Goal: Task Accomplishment & Management: Manage account settings

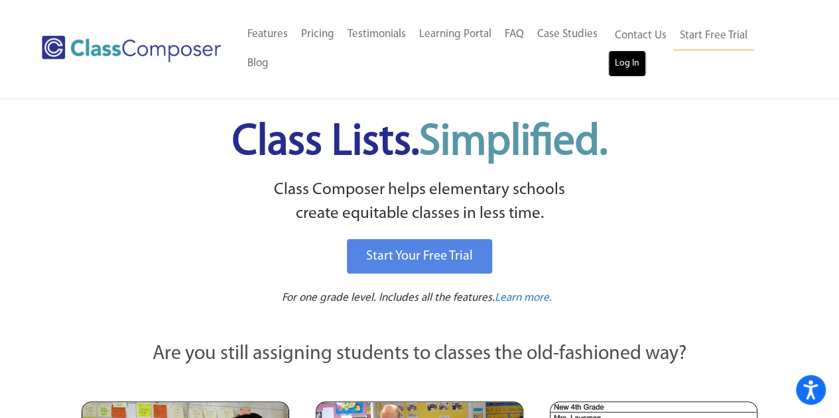
click at [631, 52] on link "Log In" at bounding box center [627, 63] width 38 height 27
click at [710, 34] on link "Start Free Trial" at bounding box center [713, 36] width 81 height 30
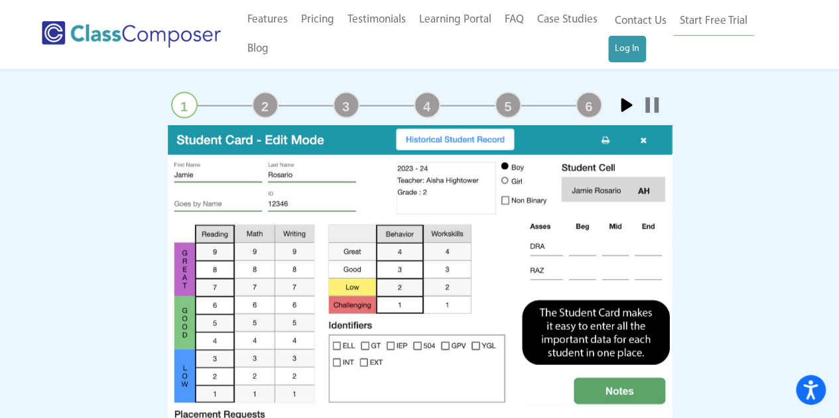
scroll to position [1170, 0]
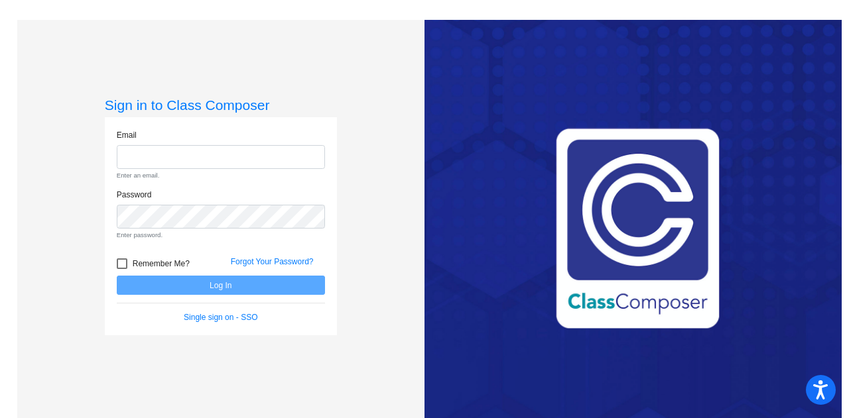
click at [213, 294] on form "Email Enter an email. Password Enter password. Remember Me? Forgot Your Passwor…" at bounding box center [221, 226] width 208 height 195
click at [219, 314] on link "Single sign on - SSO" at bounding box center [221, 317] width 74 height 9
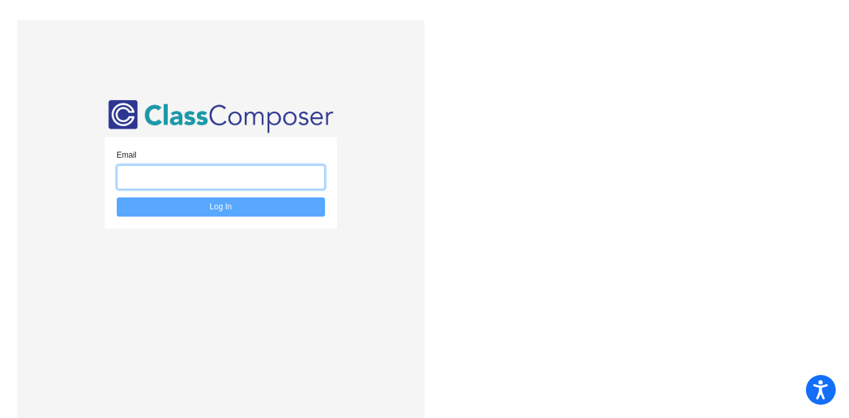
click at [215, 180] on input "email" at bounding box center [221, 177] width 208 height 25
type input "[EMAIL_ADDRESS][DOMAIN_NAME]"
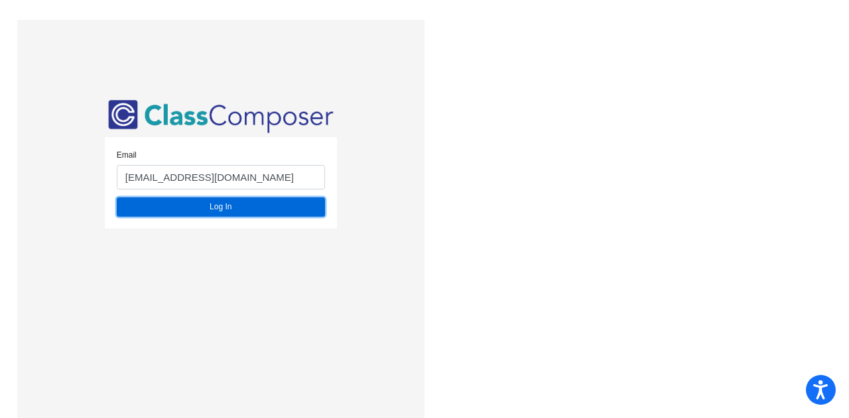
click at [221, 213] on button "Log In" at bounding box center [221, 207] width 208 height 19
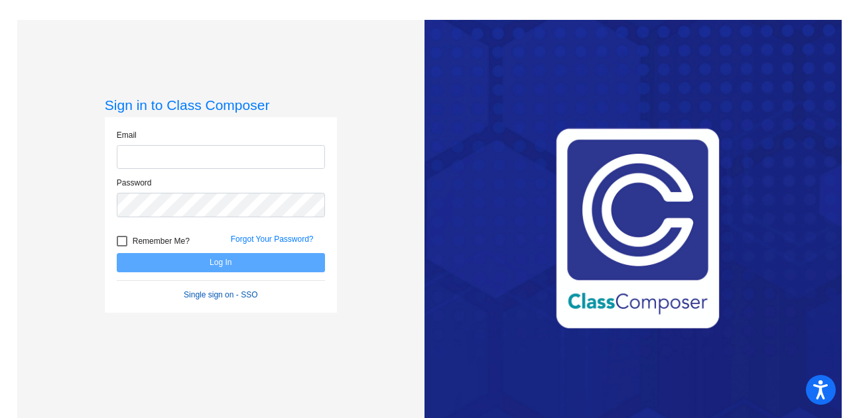
click at [232, 295] on link "Single sign on - SSO" at bounding box center [221, 294] width 74 height 9
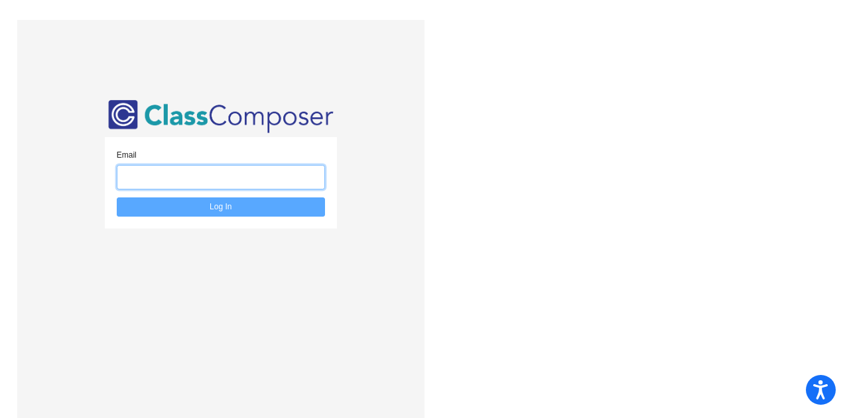
click at [209, 176] on input "email" at bounding box center [221, 177] width 208 height 25
click at [207, 174] on input "email" at bounding box center [221, 177] width 208 height 25
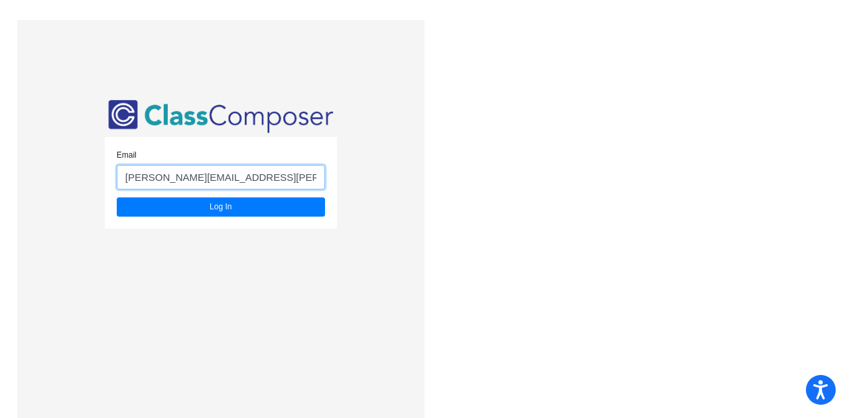
type input "[PERSON_NAME][EMAIL_ADDRESS][PERSON_NAME][DOMAIN_NAME]"
click at [117, 198] on button "Log In" at bounding box center [221, 207] width 208 height 19
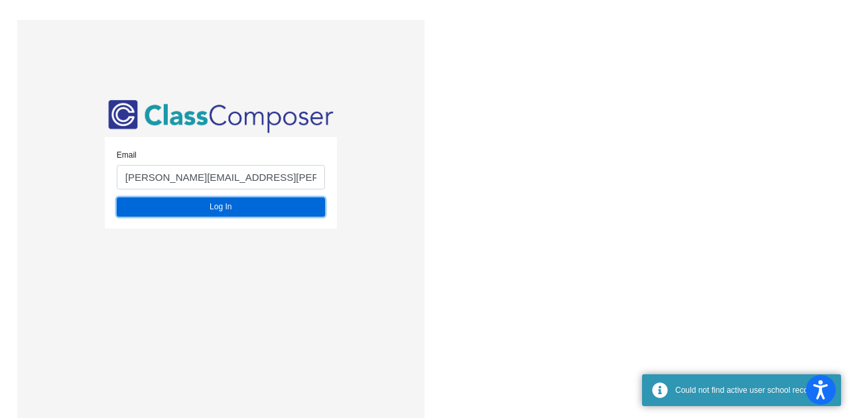
click at [233, 210] on button "Log In" at bounding box center [221, 207] width 208 height 19
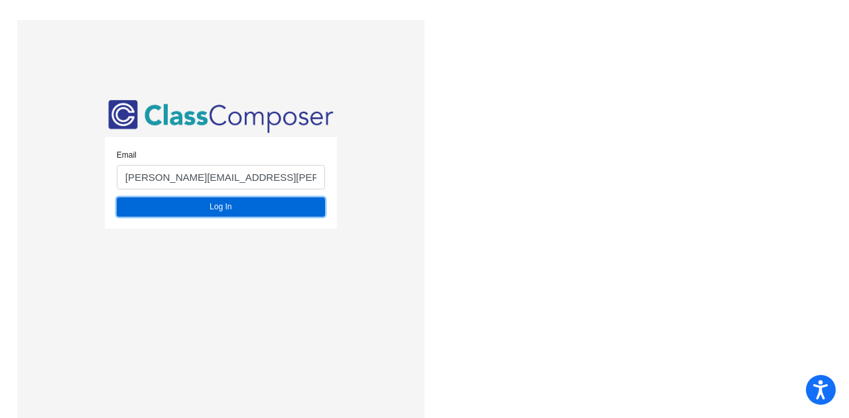
click at [202, 210] on button "Log In" at bounding box center [221, 207] width 208 height 19
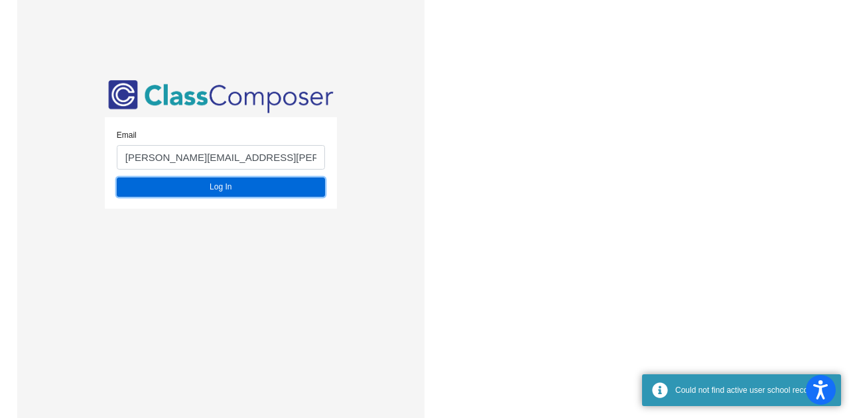
scroll to position [19, 0]
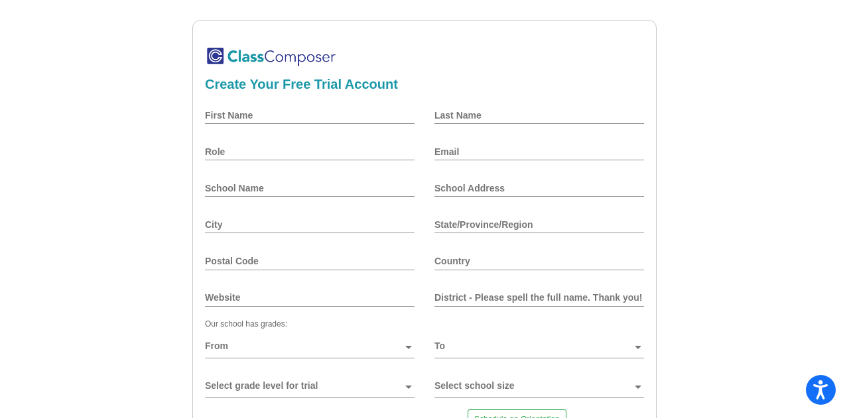
click at [305, 105] on div "First Name" at bounding box center [310, 115] width 210 height 32
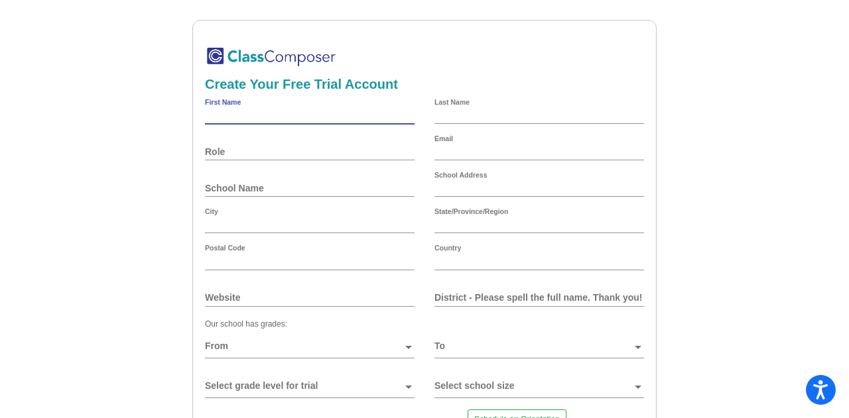
type input "Maribel"
type input "Orozco"
type input "morozco0704@gmail.com"
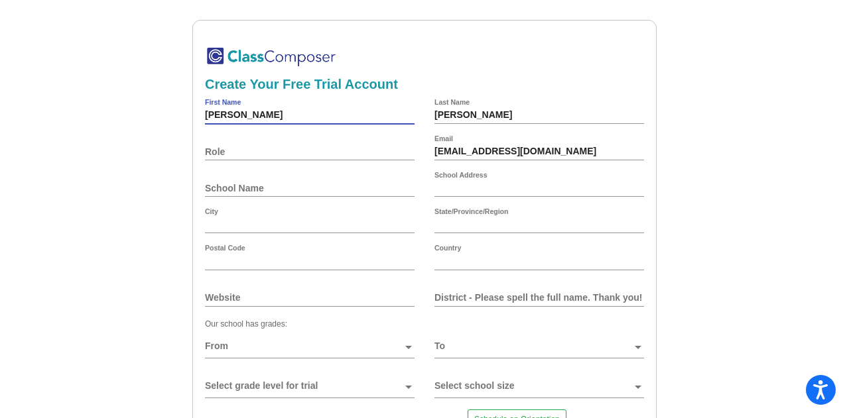
type input "10270 E Taron Dr"
type input "Elk Grove"
type input "California"
type input "95757-8231"
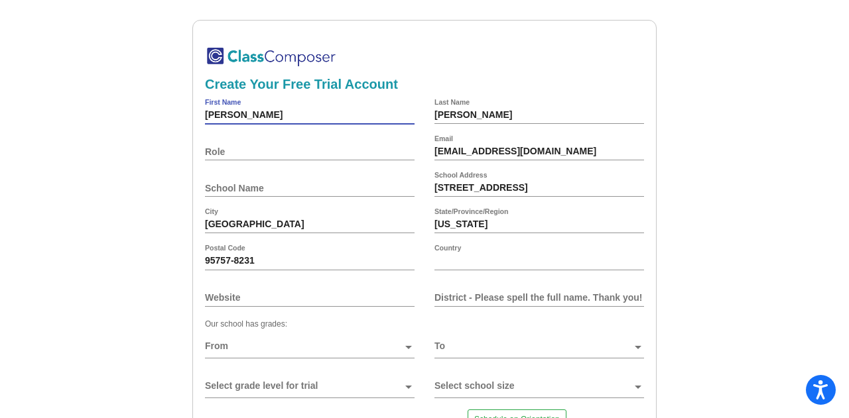
type input "United States"
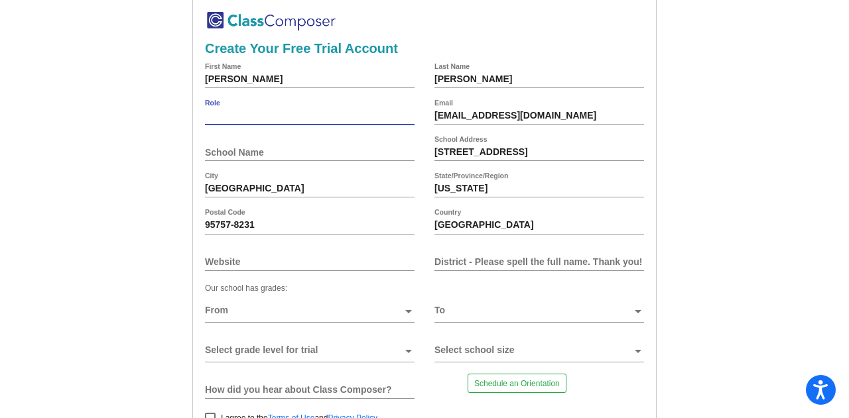
click at [251, 119] on input "Role" at bounding box center [310, 116] width 210 height 11
type input "teacher"
click at [464, 108] on div "morozco0704@gmail.com Email" at bounding box center [539, 116] width 210 height 32
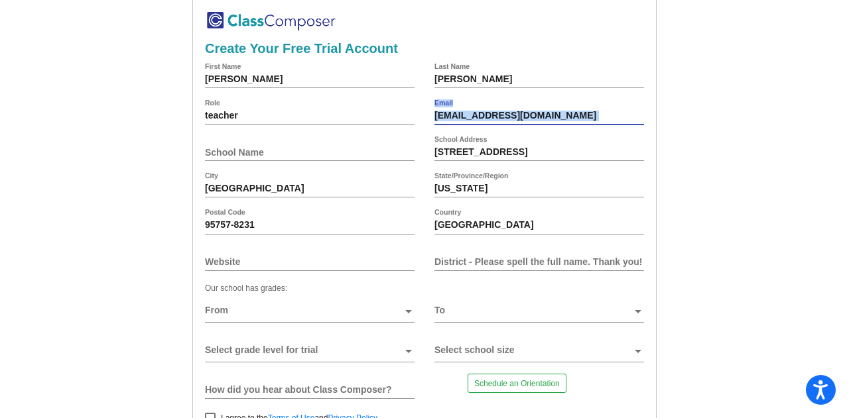
click at [464, 108] on div "morozco0704@gmail.com Email" at bounding box center [539, 116] width 210 height 32
click at [465, 112] on input "morozco0704@gmail.com" at bounding box center [539, 116] width 210 height 11
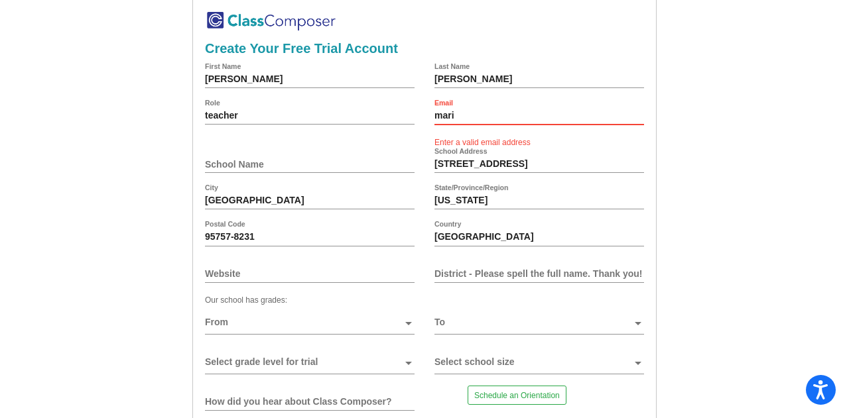
type input "[PERSON_NAME][EMAIL_ADDRESS][PERSON_NAME][DOMAIN_NAME]"
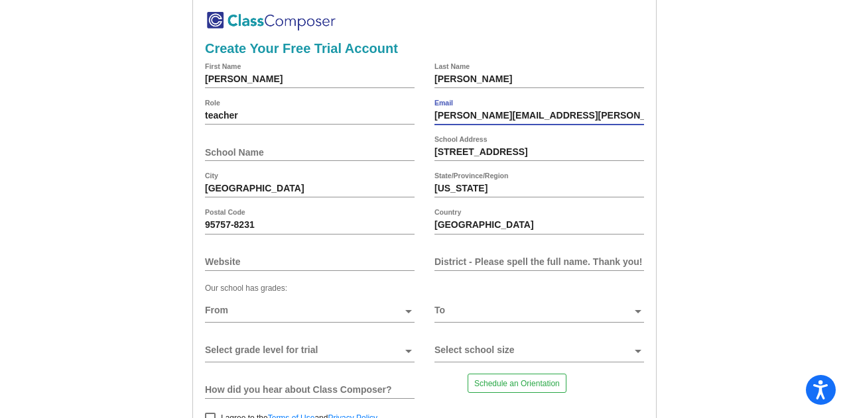
click at [328, 154] on input "School Name" at bounding box center [310, 152] width 210 height 11
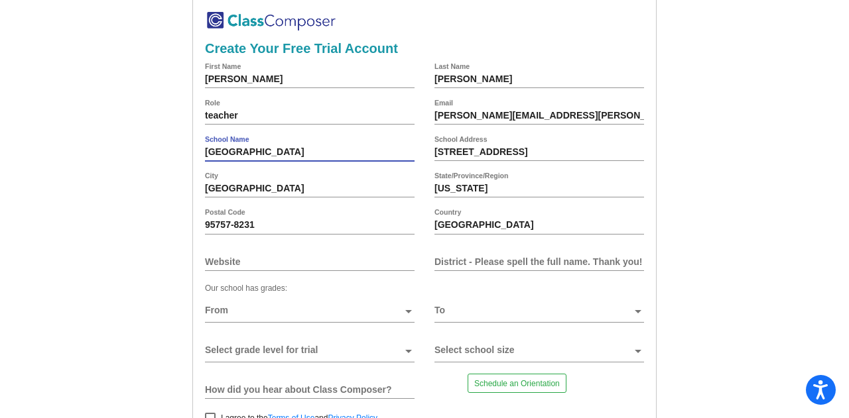
type input "Las Palmas"
click at [450, 154] on input "10270 E Taron Dr" at bounding box center [539, 152] width 210 height 11
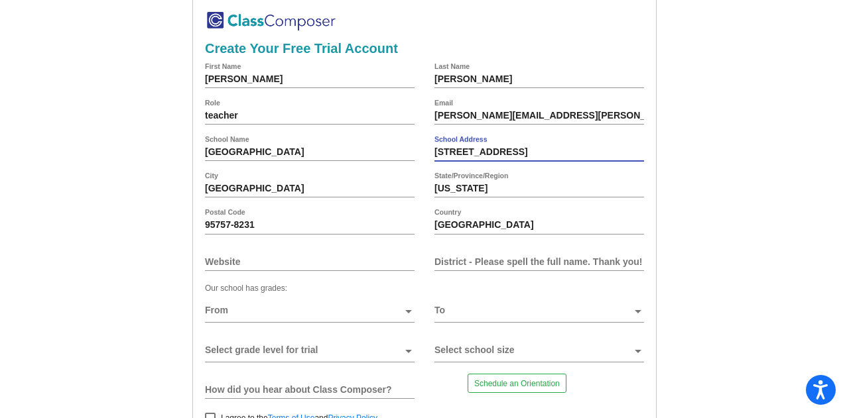
click at [450, 154] on input "10270 E Taron Dr" at bounding box center [539, 152] width 210 height 11
click at [489, 149] on input "624 W Las Palmas" at bounding box center [539, 152] width 210 height 11
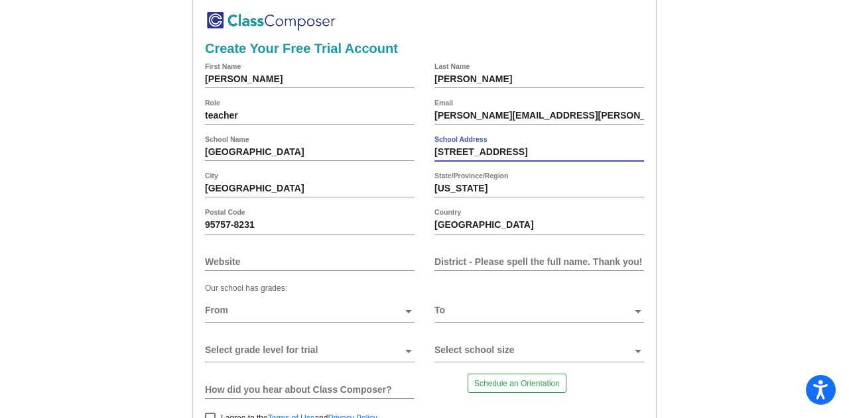
type input "477 Las Palmas Ave."
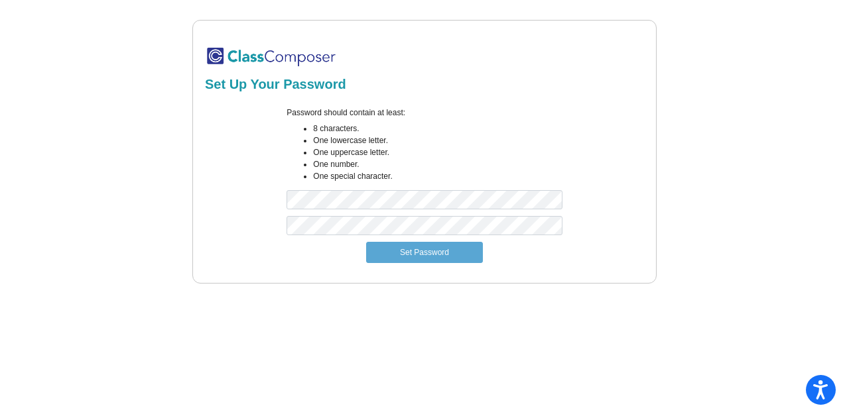
click at [547, 151] on li "One uppercase letter." at bounding box center [437, 153] width 249 height 12
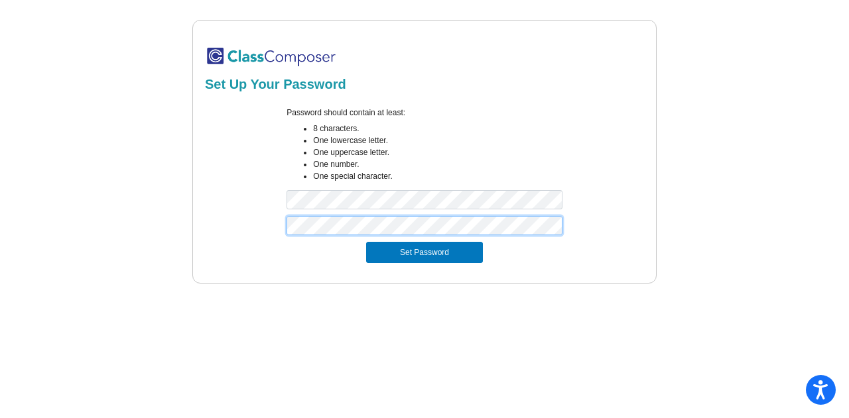
click at [366, 242] on button "Set Password" at bounding box center [424, 252] width 117 height 21
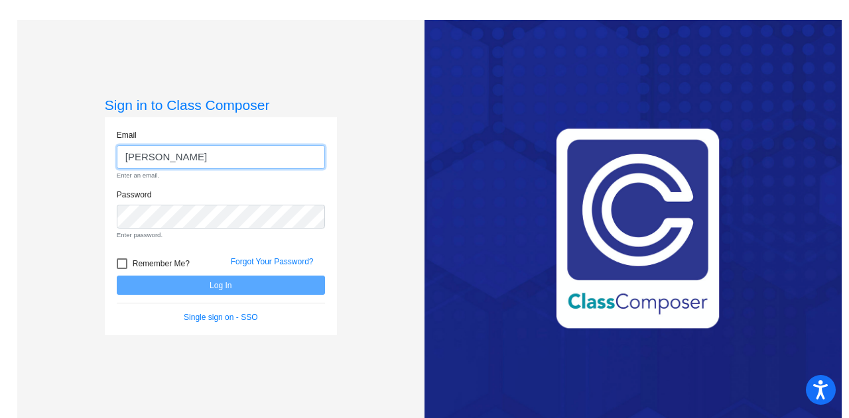
type input "[PERSON_NAME][EMAIL_ADDRESS][PERSON_NAME][DOMAIN_NAME]"
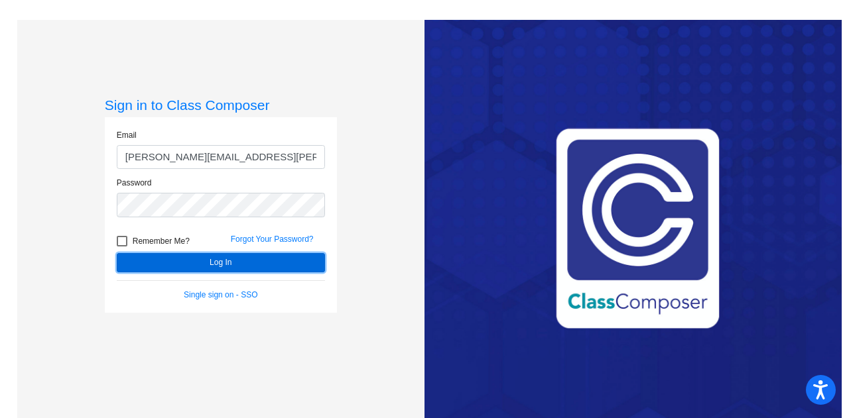
click at [262, 263] on button "Log In" at bounding box center [221, 262] width 208 height 19
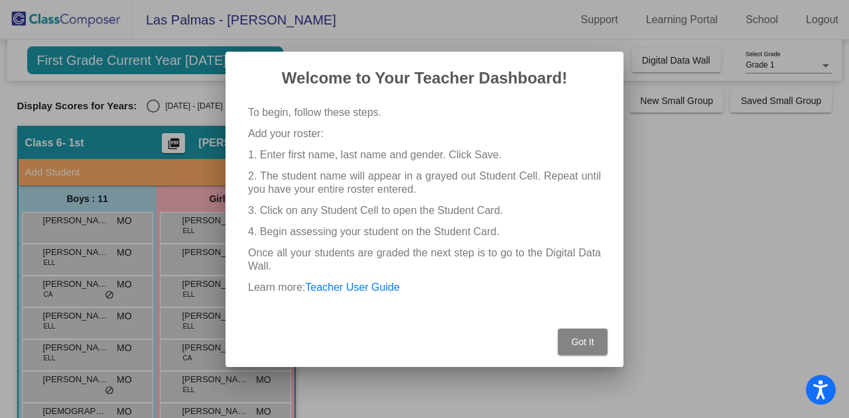
click at [582, 339] on span "Got It" at bounding box center [582, 342] width 23 height 11
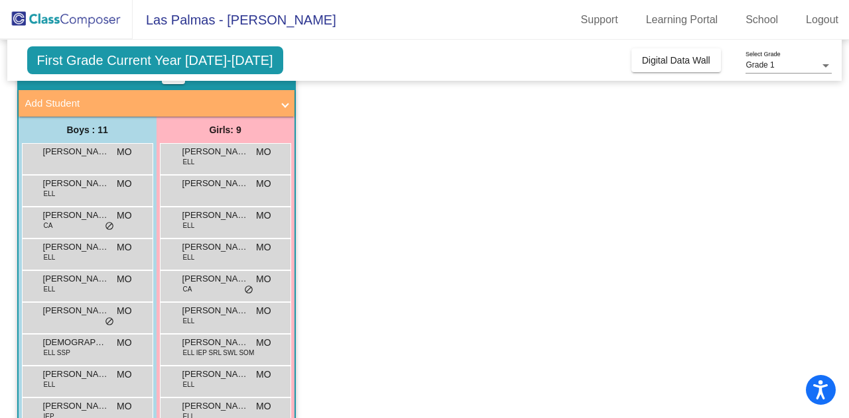
scroll to position [70, 0]
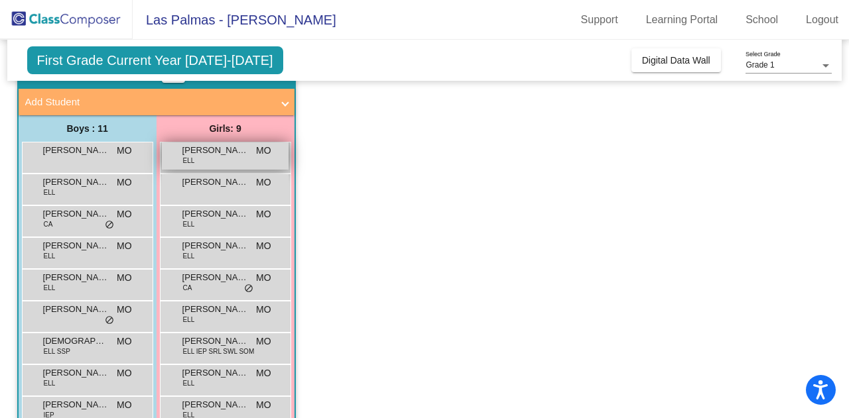
click at [231, 165] on div "Aislinn Nunez DeLoera ELL MO lock do_not_disturb_alt" at bounding box center [225, 156] width 127 height 27
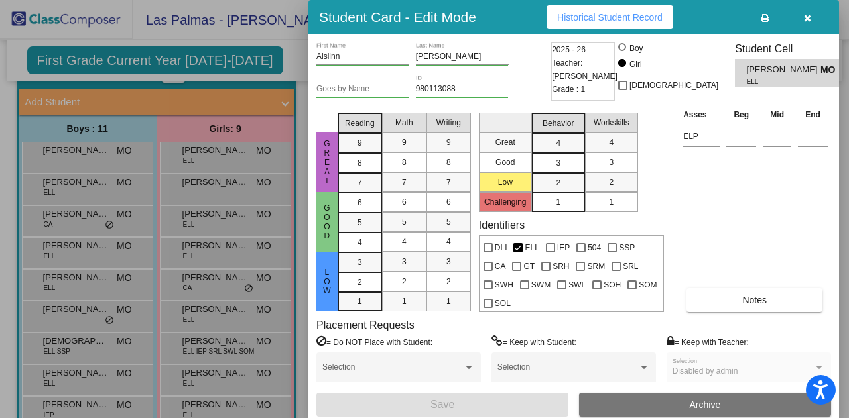
click at [810, 18] on icon "button" at bounding box center [807, 17] width 7 height 9
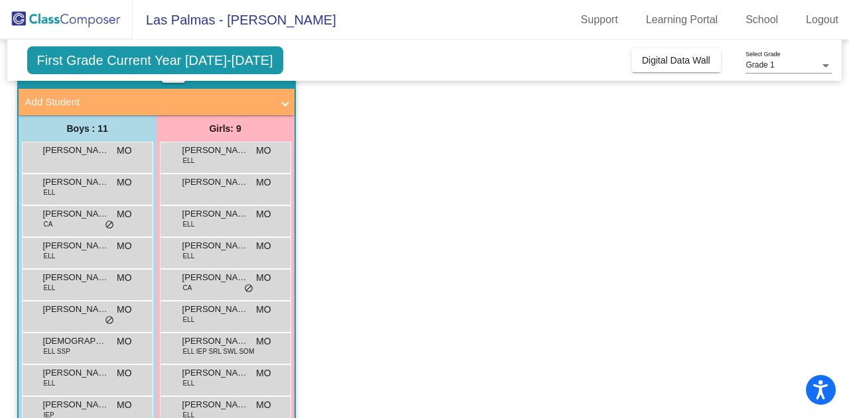
scroll to position [0, 0]
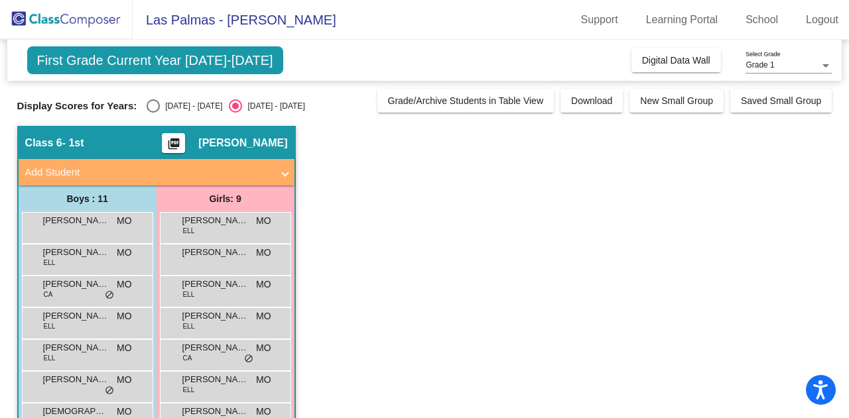
click at [161, 98] on div "Display Scores for Years: 2024 - 2025 2025 - 2026 Grade/Archive Students in Tab…" at bounding box center [424, 101] width 815 height 24
click at [152, 110] on div "Select an option" at bounding box center [153, 105] width 13 height 13
click at [152, 113] on input "2024 - 2025" at bounding box center [152, 113] width 1 height 1
radio input "true"
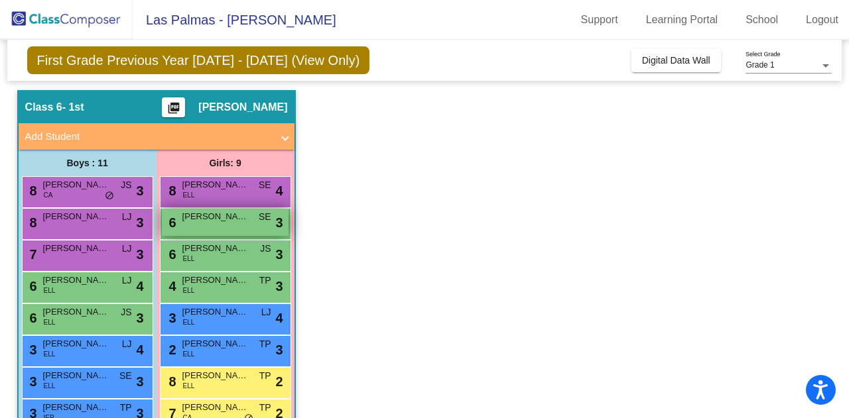
scroll to position [36, 0]
click at [204, 186] on span "Fatima Hernandez" at bounding box center [215, 184] width 66 height 13
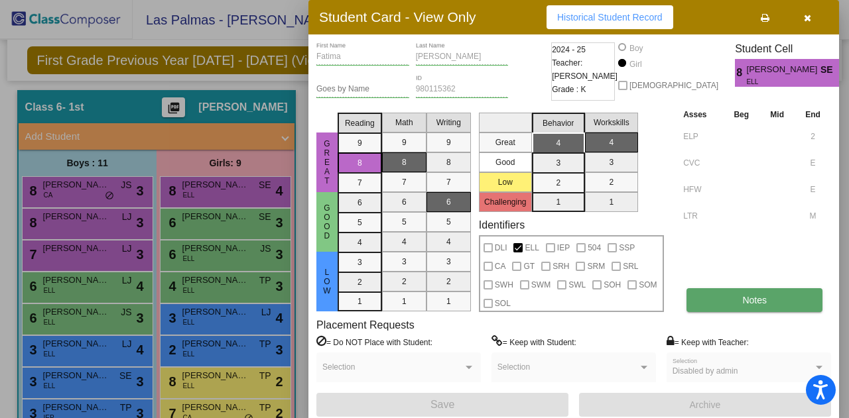
click at [753, 298] on span "Notes" at bounding box center [754, 300] width 25 height 11
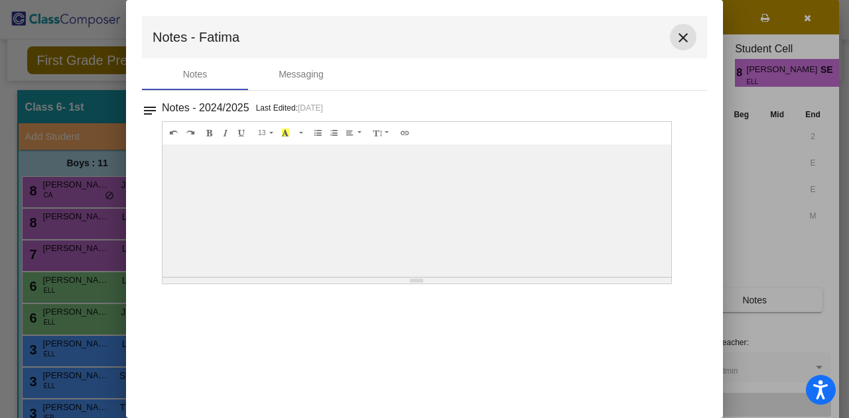
click at [684, 40] on mat-icon "close" at bounding box center [683, 38] width 16 height 16
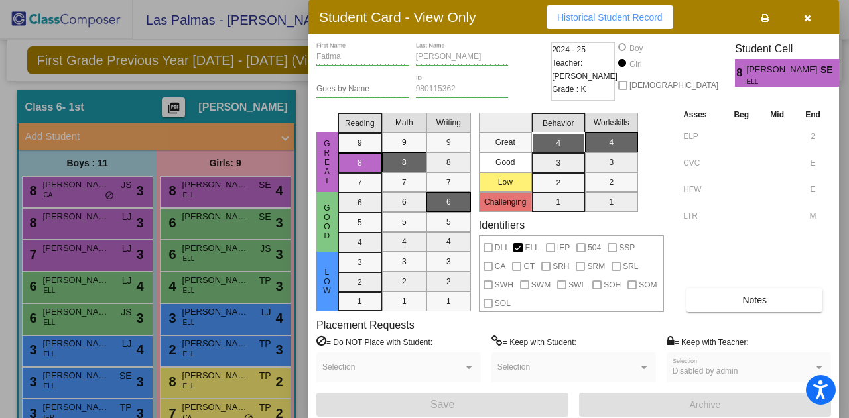
click at [588, 175] on mat-selection-list "Workskills 4 3 2 1" at bounding box center [611, 159] width 53 height 105
click at [805, 17] on icon "button" at bounding box center [807, 17] width 7 height 9
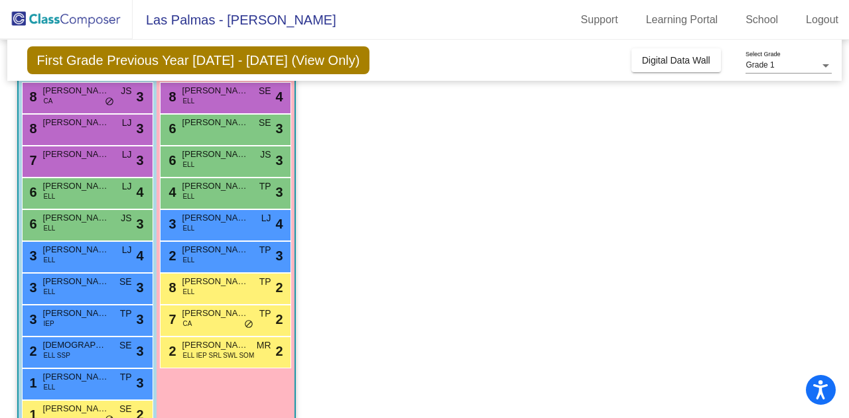
scroll to position [131, 0]
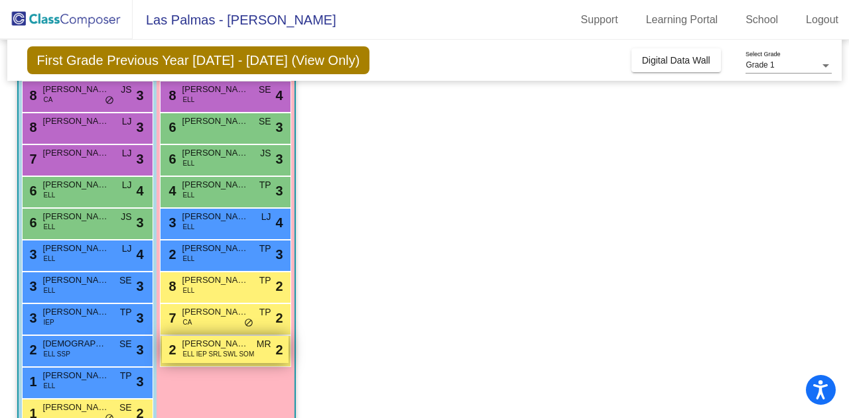
click at [194, 344] on span "Jocelyn Paiz Robledo" at bounding box center [215, 343] width 66 height 13
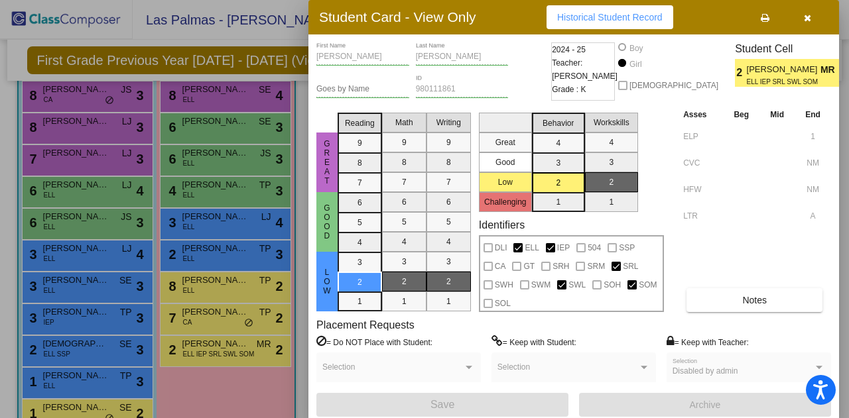
click at [807, 20] on icon "button" at bounding box center [807, 17] width 7 height 9
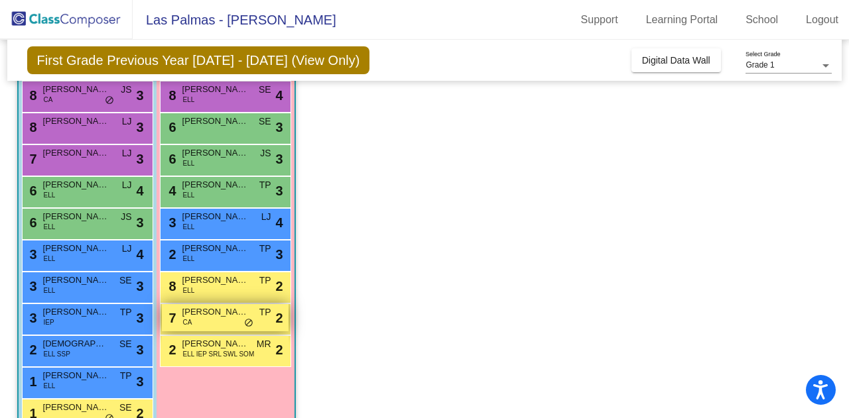
click at [219, 322] on div "7 Hazel Flynn CA TP lock do_not_disturb_alt 2" at bounding box center [225, 317] width 127 height 27
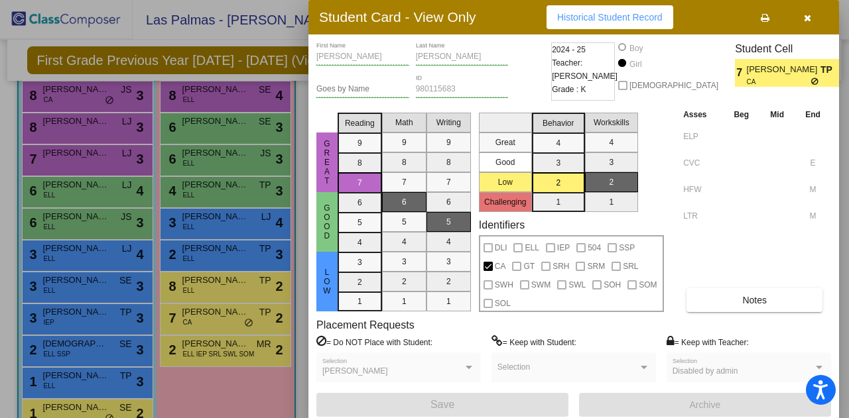
click at [809, 15] on icon "button" at bounding box center [807, 17] width 7 height 9
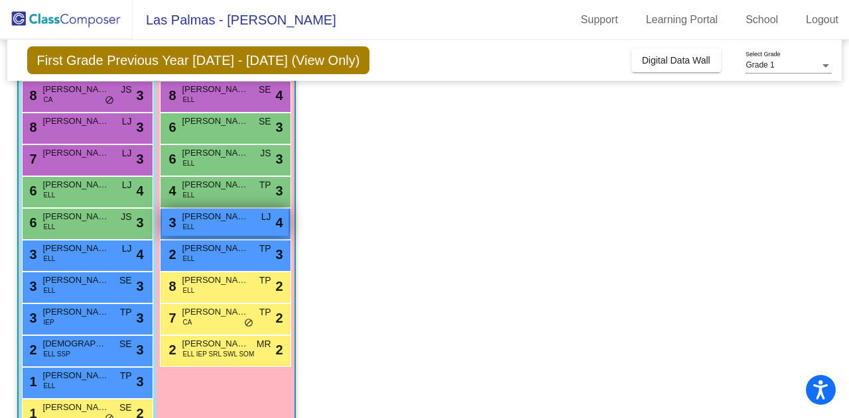
scroll to position [164, 0]
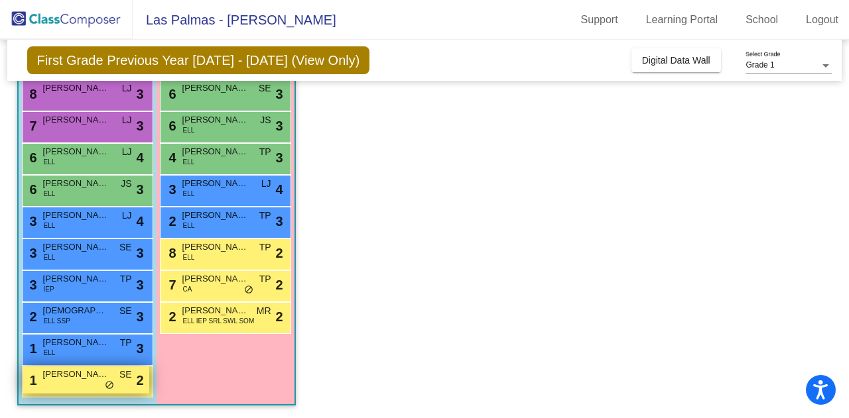
click at [43, 377] on span "Ignacio Perez-Vann" at bounding box center [76, 374] width 66 height 13
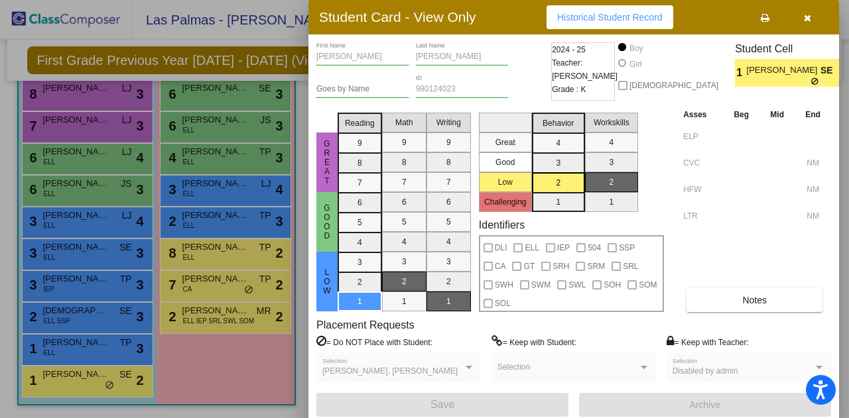
click at [806, 23] on button "button" at bounding box center [807, 17] width 42 height 24
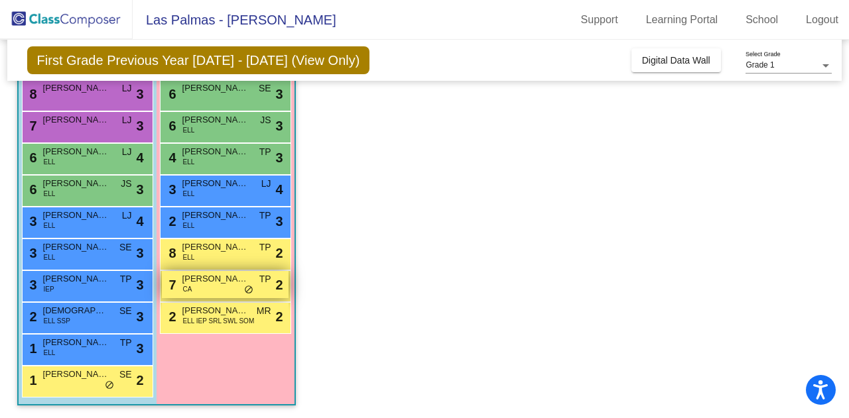
click at [254, 286] on div "7 Hazel Flynn CA TP lock do_not_disturb_alt 2" at bounding box center [225, 284] width 127 height 27
click at [233, 275] on span "Hazel Flynn" at bounding box center [215, 278] width 66 height 13
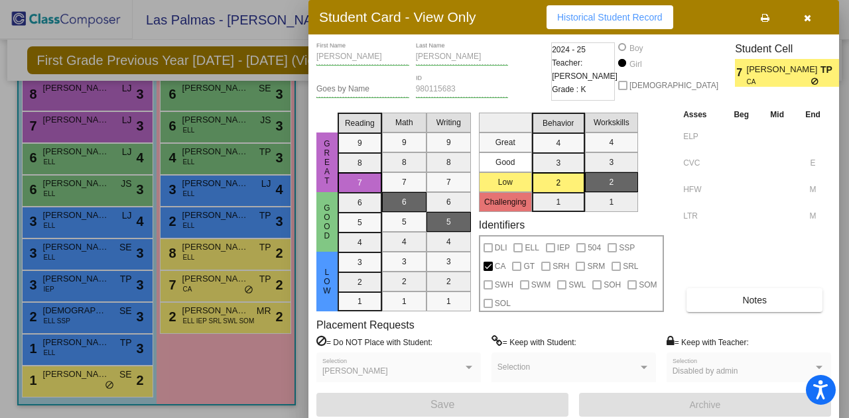
drag, startPoint x: 753, startPoint y: 160, endPoint x: 363, endPoint y: 348, distance: 432.7
click at [363, 348] on label "= Do NOT Place with Student:" at bounding box center [374, 341] width 116 height 13
click at [804, 17] on icon "button" at bounding box center [807, 17] width 7 height 9
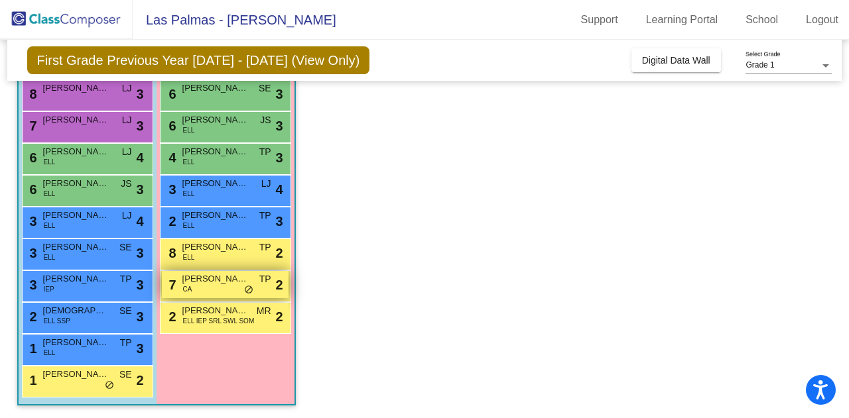
click at [227, 277] on span "Hazel Flynn" at bounding box center [215, 278] width 66 height 13
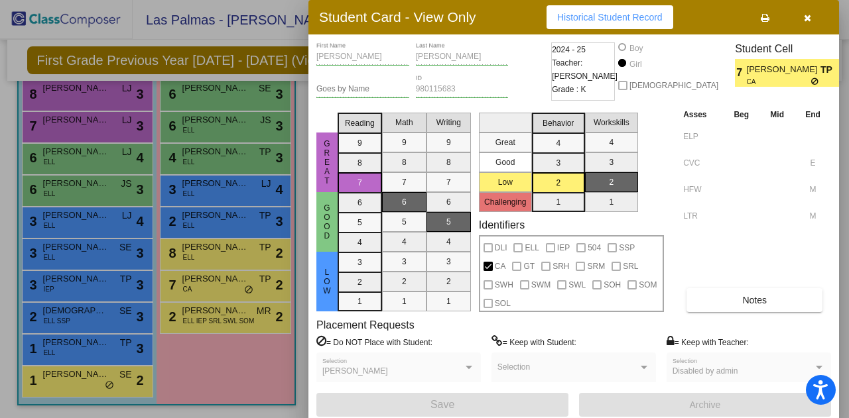
click at [806, 14] on icon "button" at bounding box center [807, 17] width 7 height 9
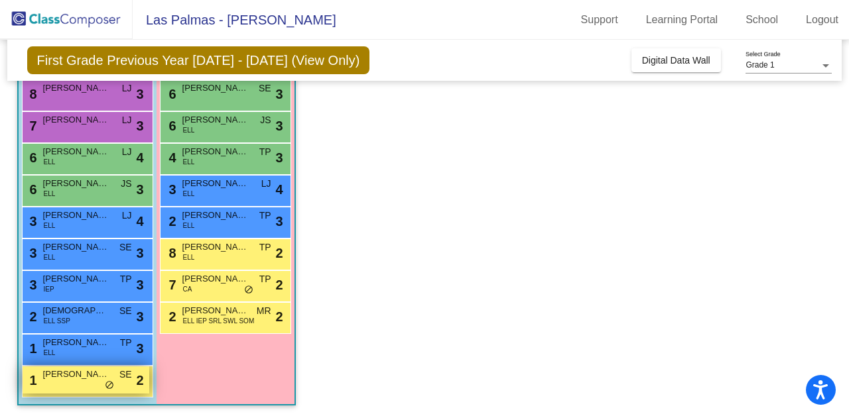
click at [62, 372] on span "Ignacio Perez-Vann" at bounding box center [76, 374] width 66 height 13
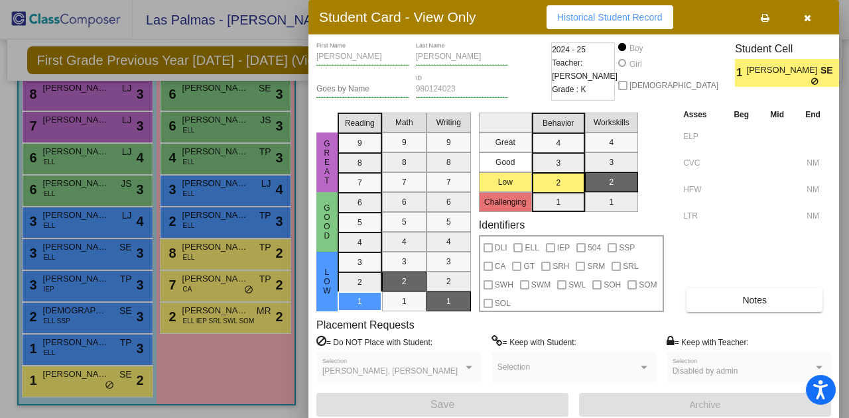
click at [811, 80] on icon at bounding box center [815, 82] width 9 height 8
click at [808, 22] on icon "button" at bounding box center [807, 17] width 7 height 9
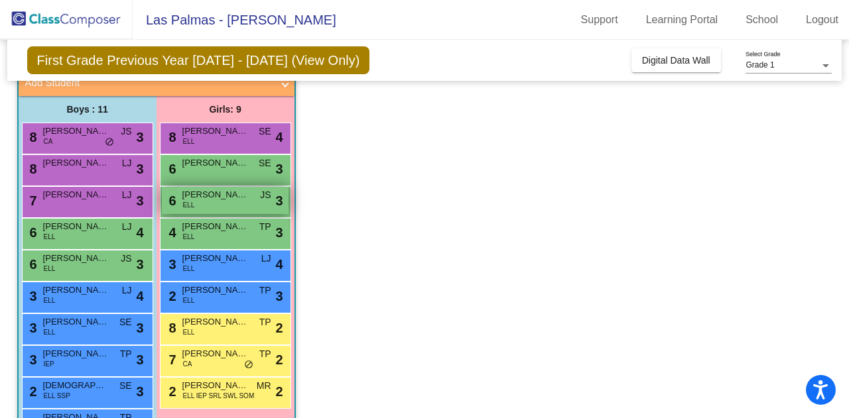
scroll to position [89, 0]
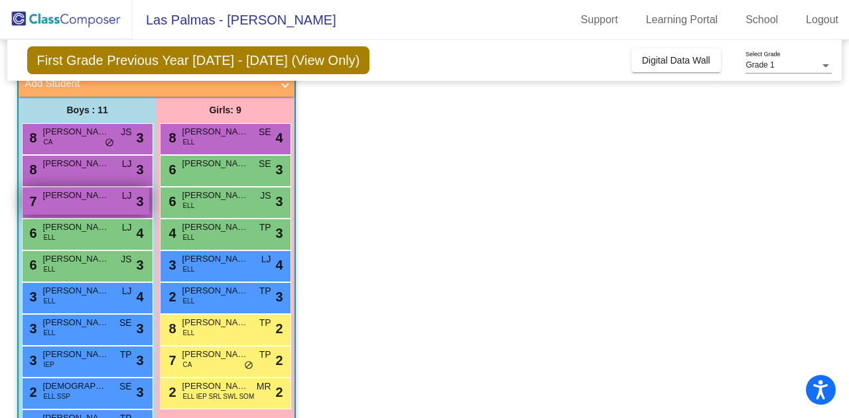
click at [99, 194] on span "Armani Johnson" at bounding box center [76, 195] width 66 height 13
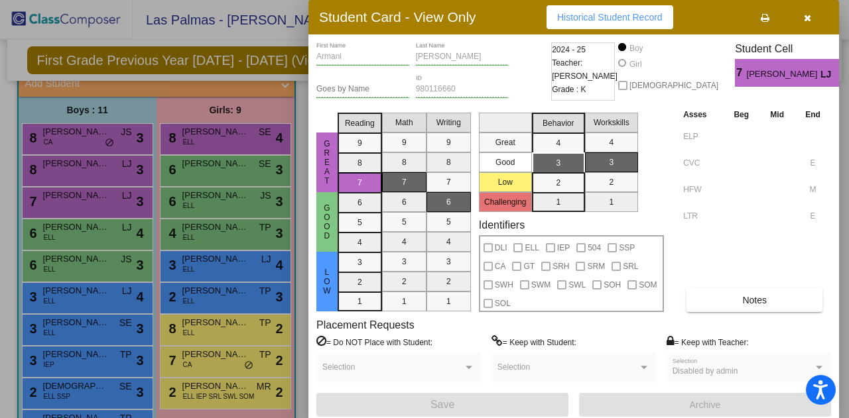
click at [810, 11] on button "button" at bounding box center [807, 17] width 42 height 24
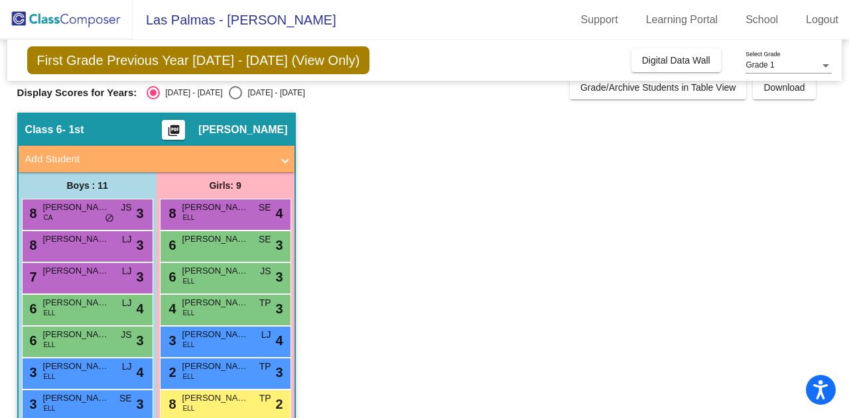
scroll to position [0, 0]
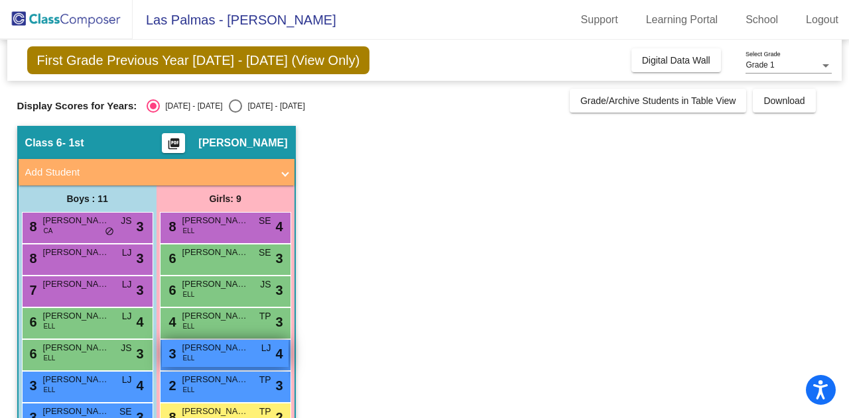
click at [240, 354] on div "3 Behnaz Aryan ELL LJ lock do_not_disturb_alt 4" at bounding box center [225, 353] width 127 height 27
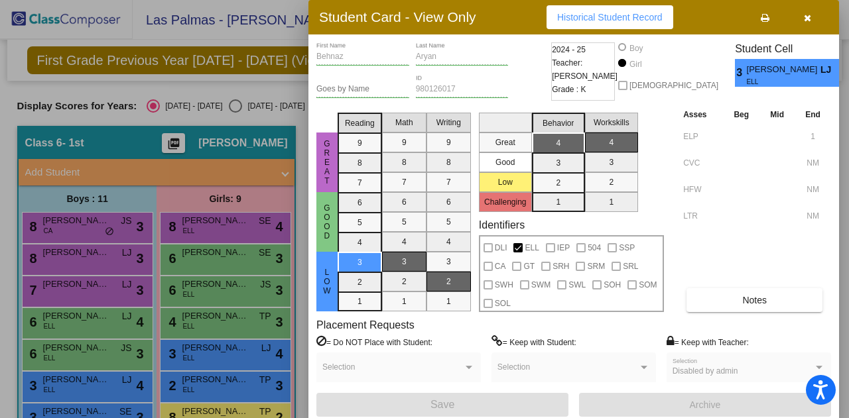
click at [809, 22] on icon "button" at bounding box center [807, 17] width 7 height 9
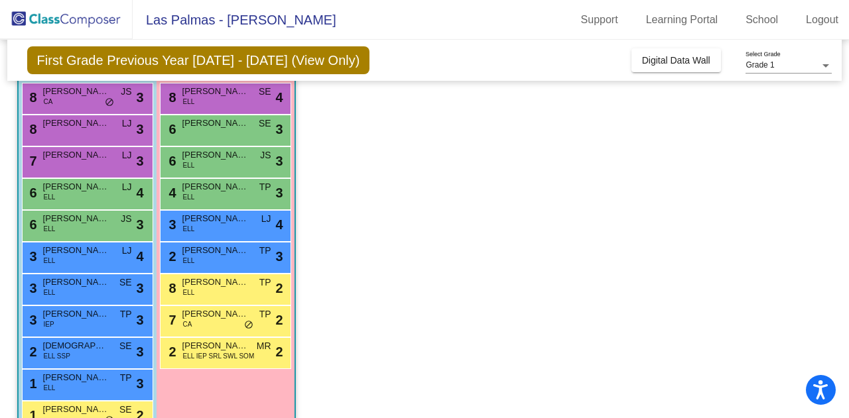
scroll to position [131, 0]
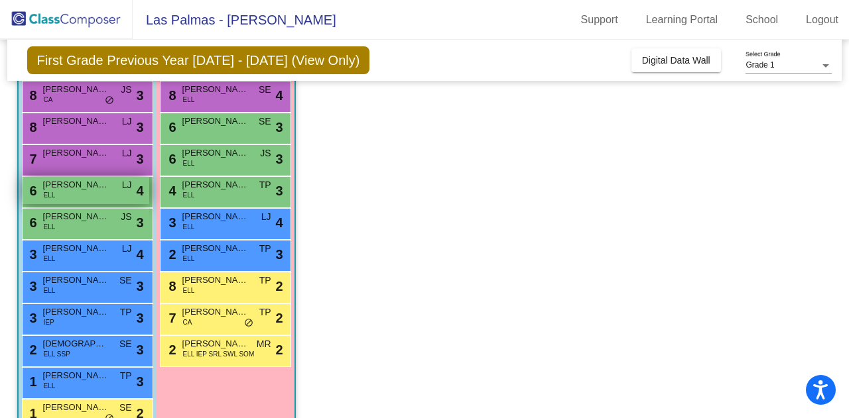
click at [108, 189] on span "Braulio Parrilla" at bounding box center [76, 184] width 66 height 13
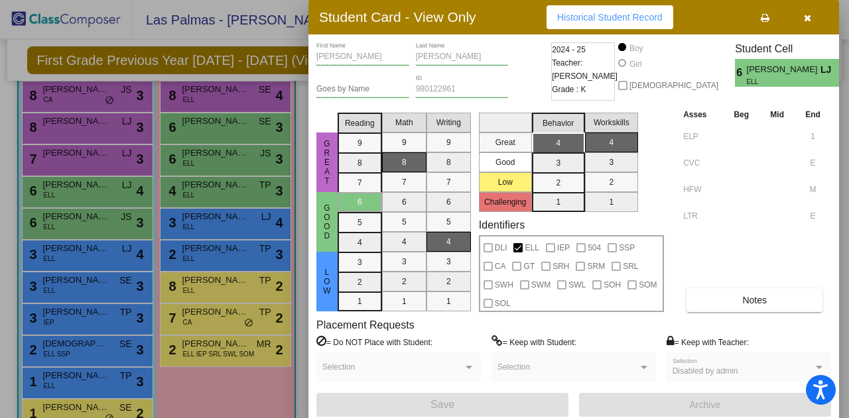
click at [816, 13] on button "button" at bounding box center [807, 17] width 42 height 24
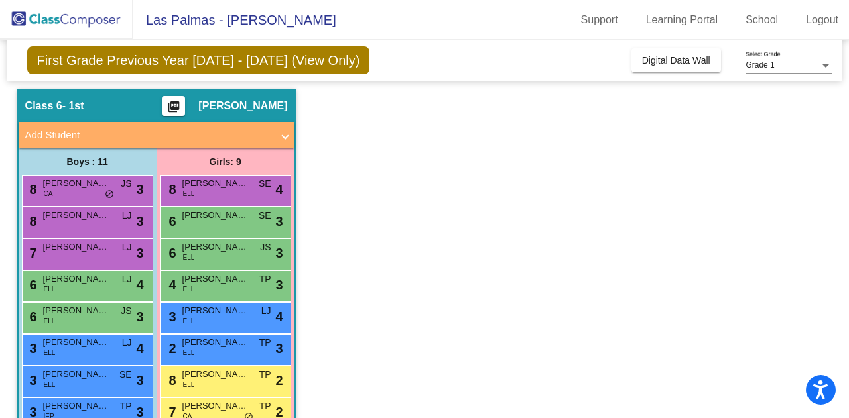
scroll to position [0, 0]
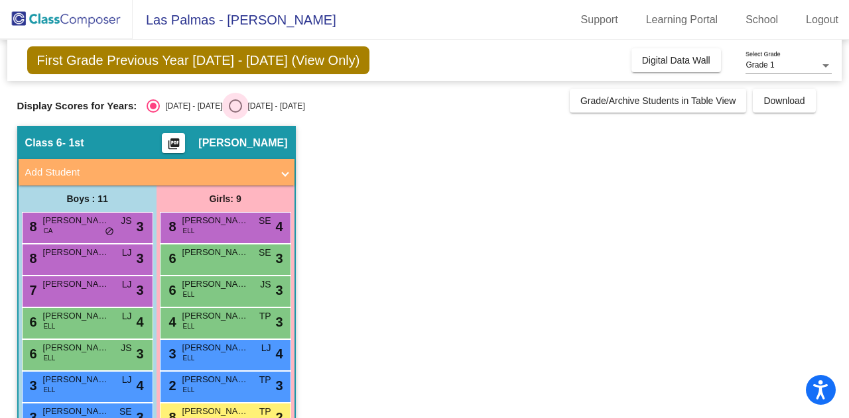
click at [229, 103] on div "Select an option" at bounding box center [235, 105] width 13 height 13
click at [235, 113] on input "2025 - 2026" at bounding box center [235, 113] width 1 height 1
radio input "true"
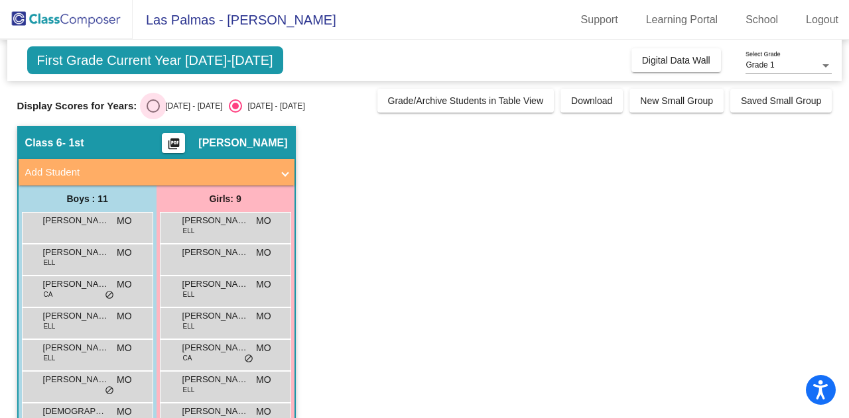
click at [158, 101] on div "Select an option" at bounding box center [153, 105] width 13 height 13
click at [153, 113] on input "2024 - 2025" at bounding box center [152, 113] width 1 height 1
radio input "true"
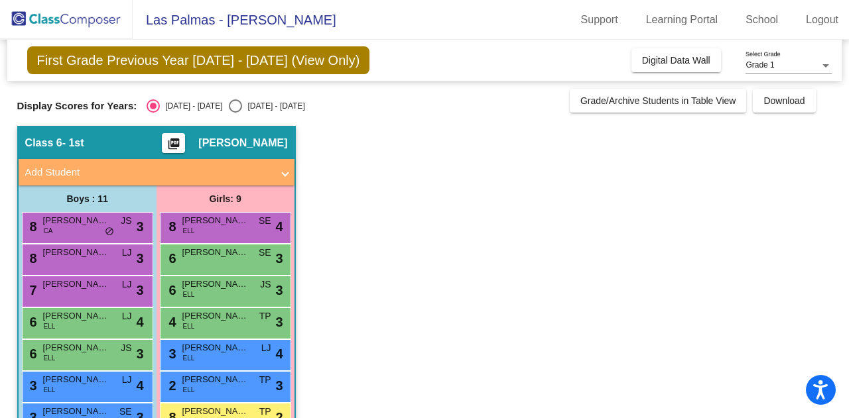
click at [501, 284] on app-classroom "Class 6 - 1st picture_as_pdf Maribel Orozco Add Student First Name Last Name St…" at bounding box center [424, 354] width 815 height 457
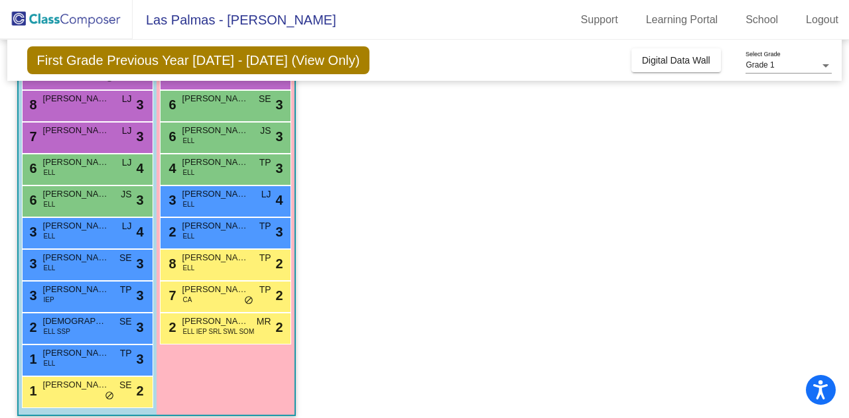
scroll to position [164, 0]
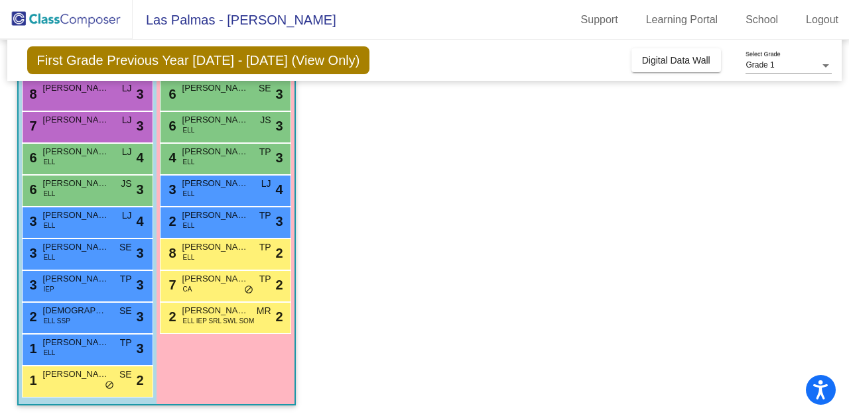
click at [114, 364] on div "1 Mohammad Faizi ELL TP lock do_not_disturb_alt 3" at bounding box center [87, 350] width 131 height 32
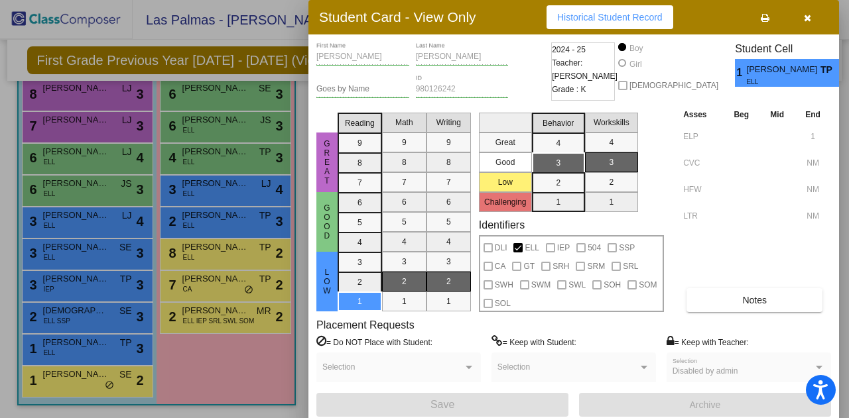
click at [243, 353] on div at bounding box center [424, 209] width 849 height 418
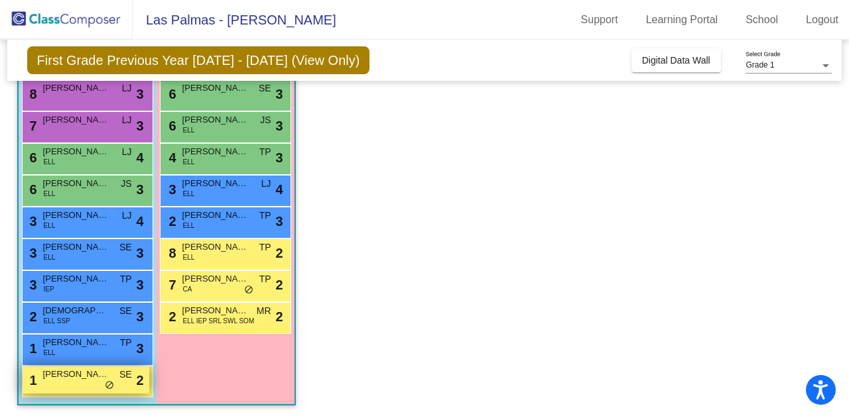
click at [91, 376] on span "Ignacio Perez-Vann" at bounding box center [76, 374] width 66 height 13
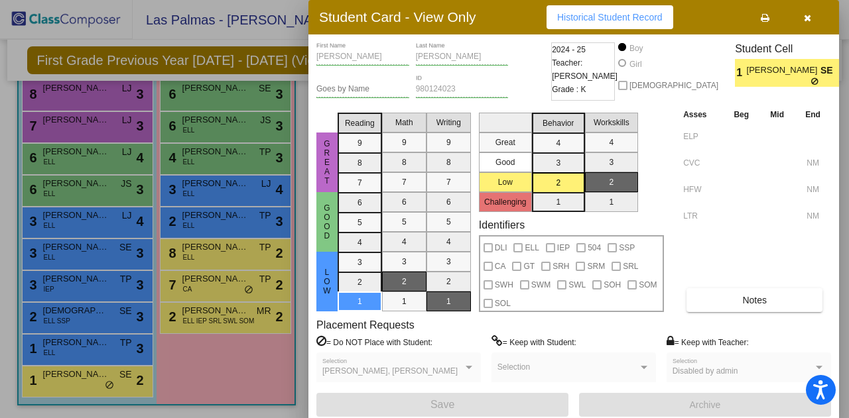
click at [820, 73] on span "SE" at bounding box center [829, 71] width 19 height 14
drag, startPoint x: 785, startPoint y: 66, endPoint x: 731, endPoint y: 55, distance: 55.5
click at [735, 55] on div "Student Cell 1 Ignacio Perez-Vann SE 2" at bounding box center [792, 64] width 115 height 44
click at [781, 65] on span "Ignacio Perez-Vann" at bounding box center [784, 71] width 74 height 14
